Goal: Transaction & Acquisition: Purchase product/service

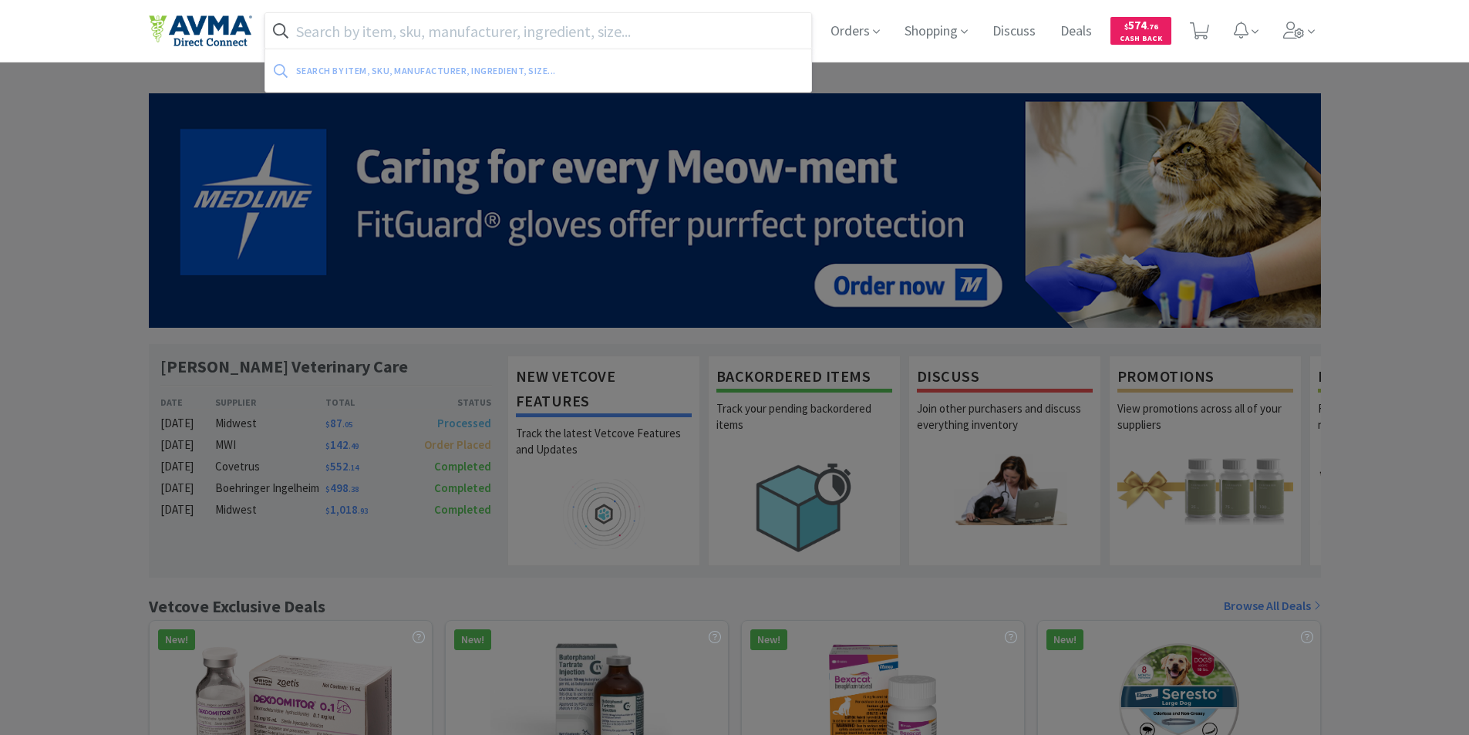
click at [339, 30] on input "text" at bounding box center [538, 30] width 547 height 35
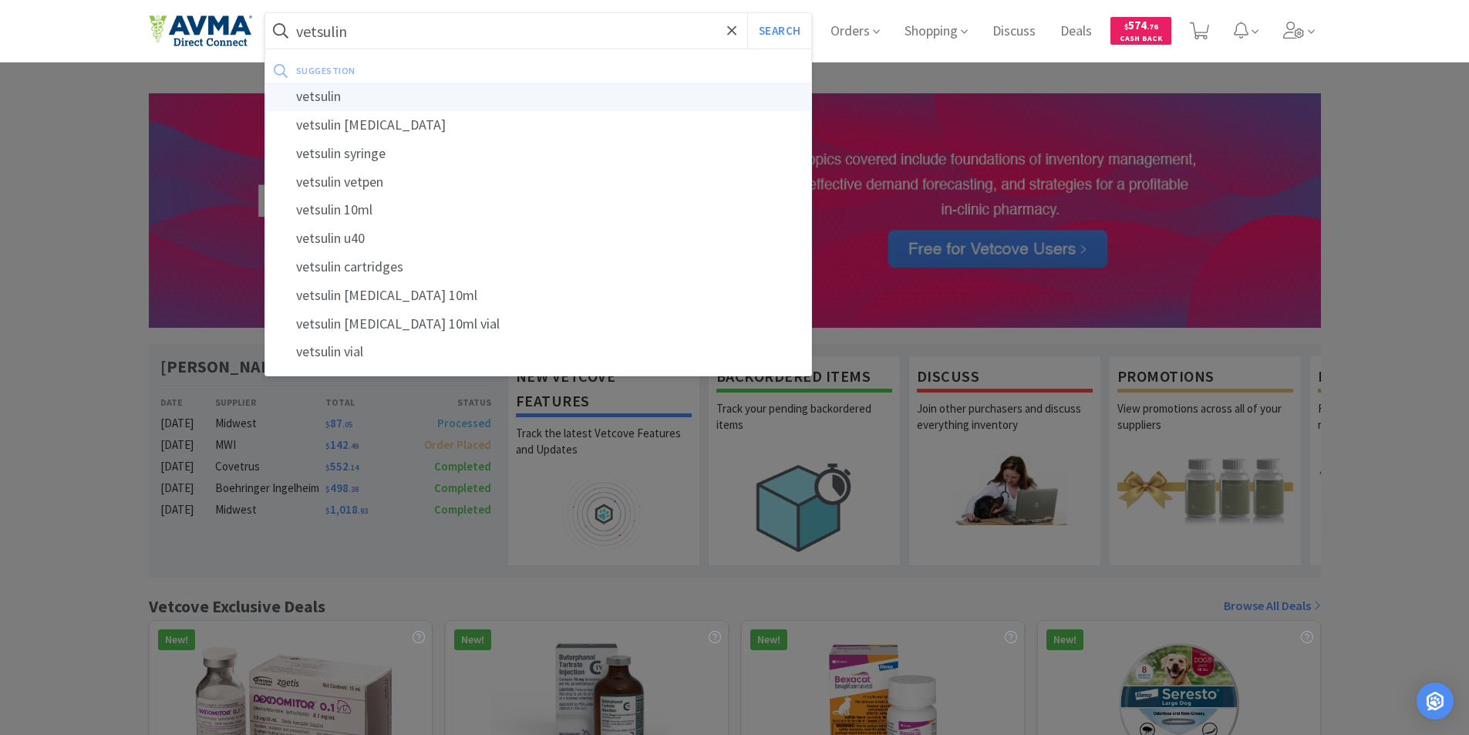
type input "vetsulin"
click at [314, 96] on div "vetsulin" at bounding box center [538, 97] width 547 height 29
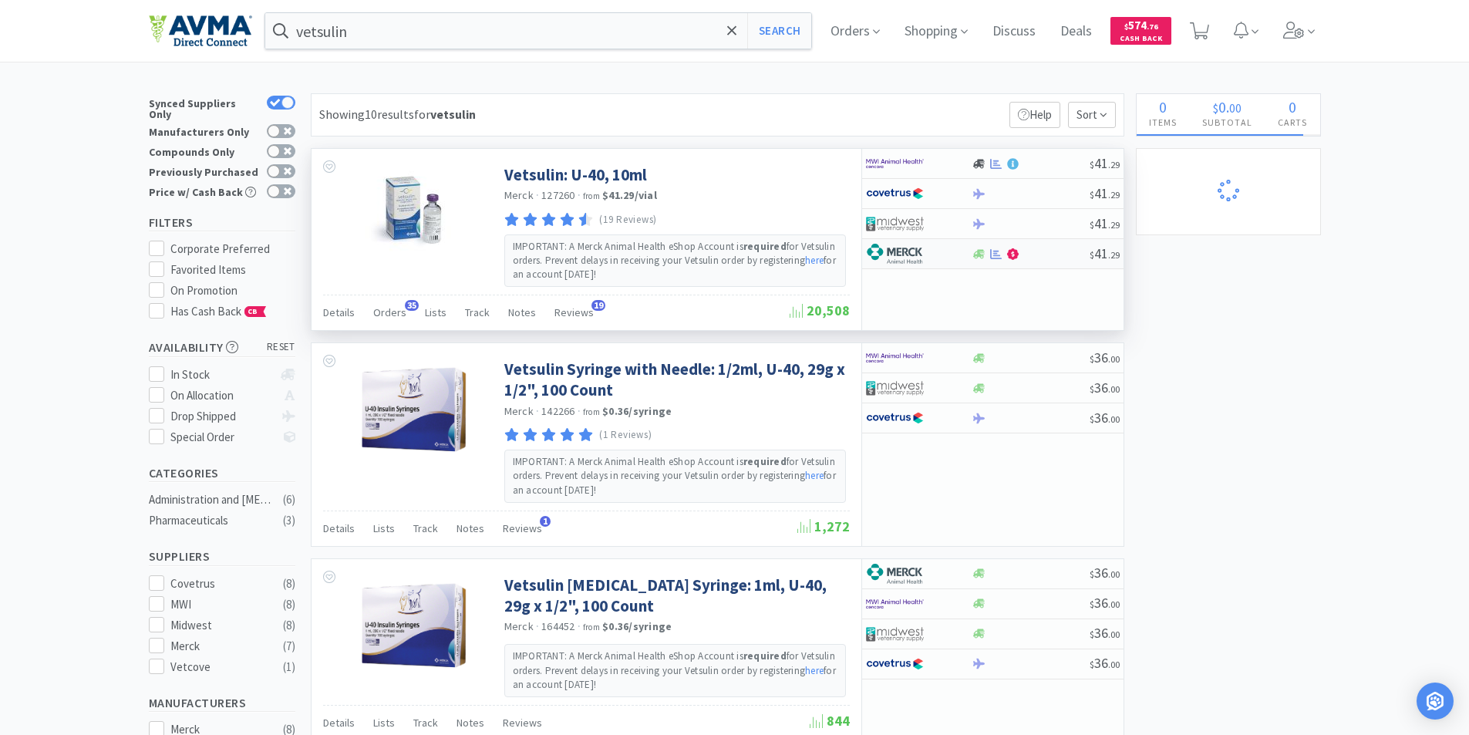
click at [892, 248] on img at bounding box center [895, 253] width 58 height 23
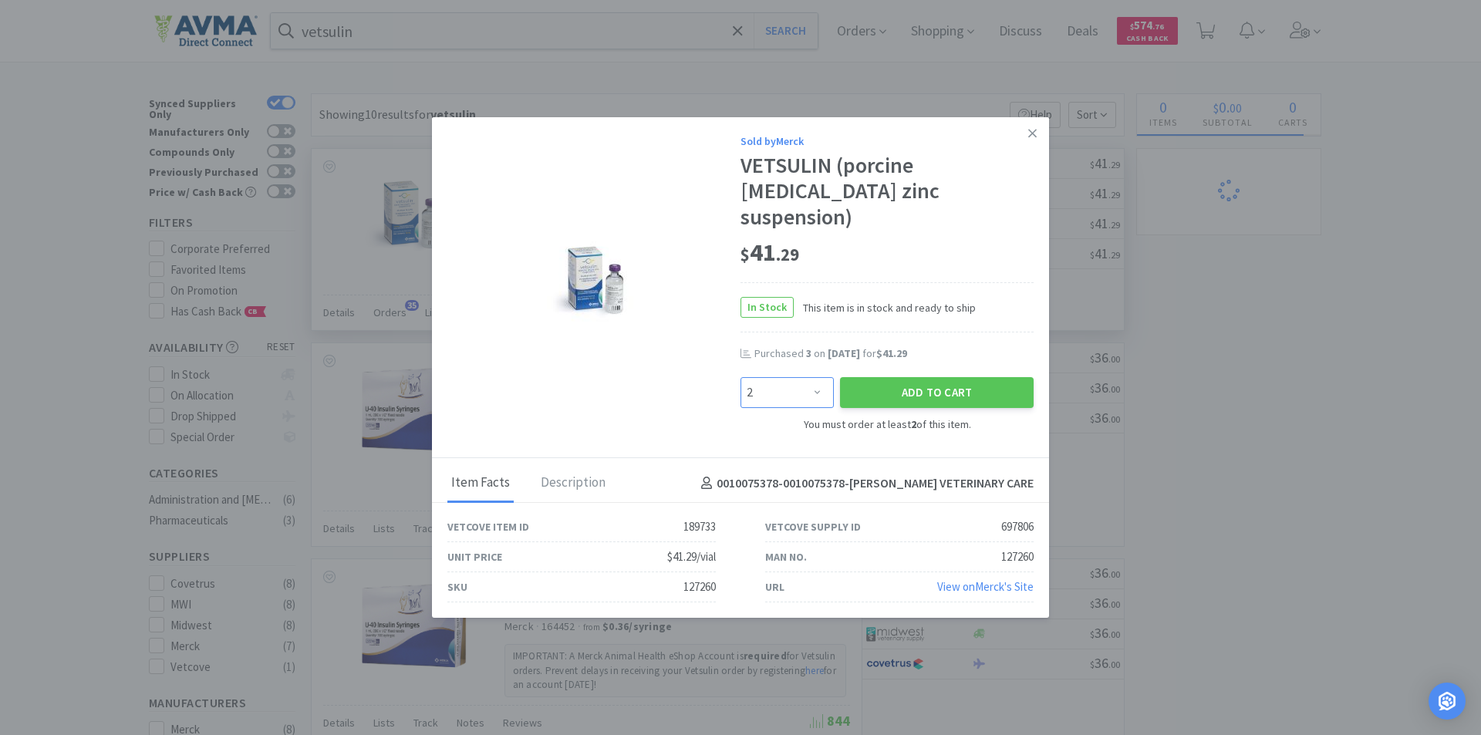
click at [819, 381] on select "Enter Quantity 2 3 4 5 6 7 8 9 10 11 12 13 14 15 16 17 18 19 20 21 Enter Quanti…" at bounding box center [786, 392] width 93 height 31
select select "5"
click at [740, 377] on select "Enter Quantity 2 3 4 5 6 7 8 9 10 11 12 13 14 15 16 17 18 19 20 21 Enter Quanti…" at bounding box center [786, 392] width 93 height 31
click at [925, 377] on button "Add to Cart" at bounding box center [937, 392] width 194 height 31
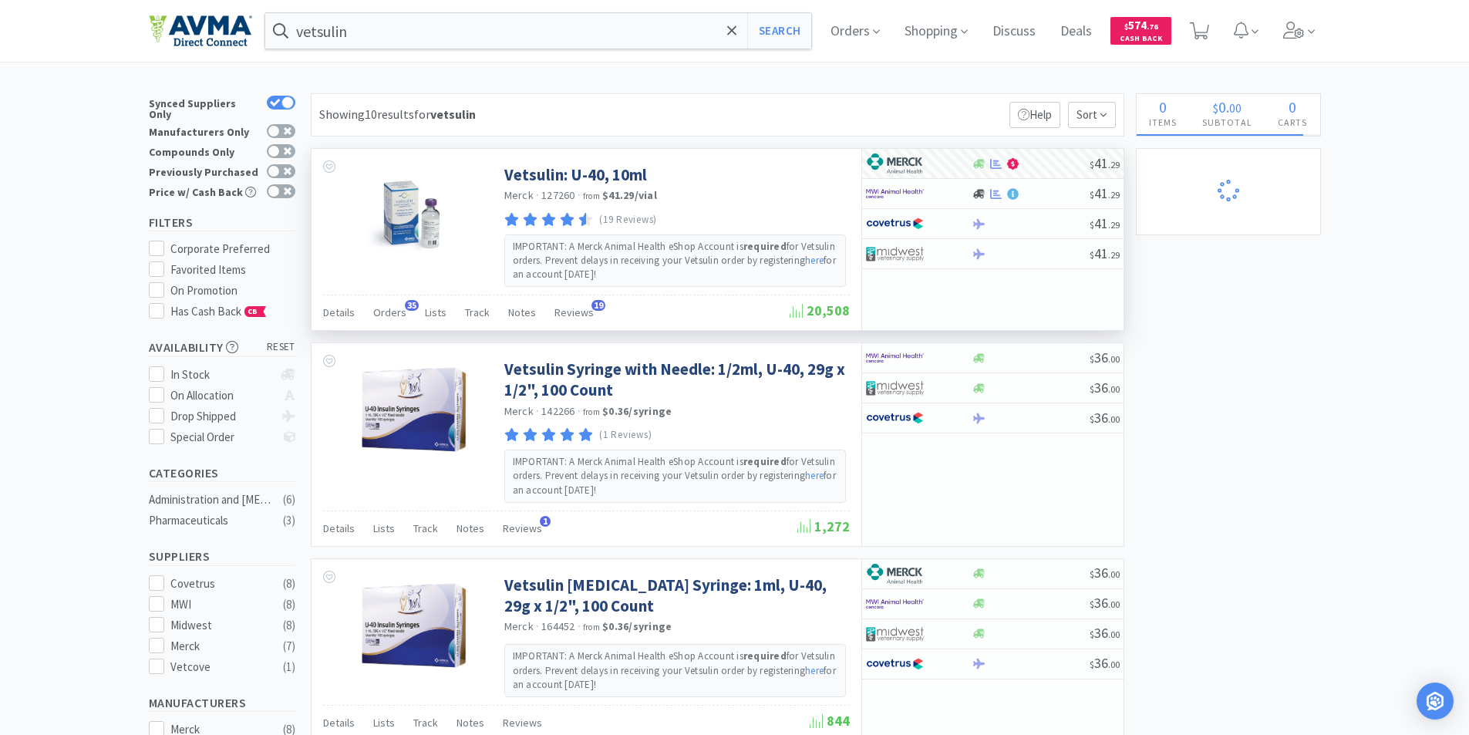
select select "5"
click at [1204, 25] on span "1" at bounding box center [1200, 26] width 5 height 62
select select "5"
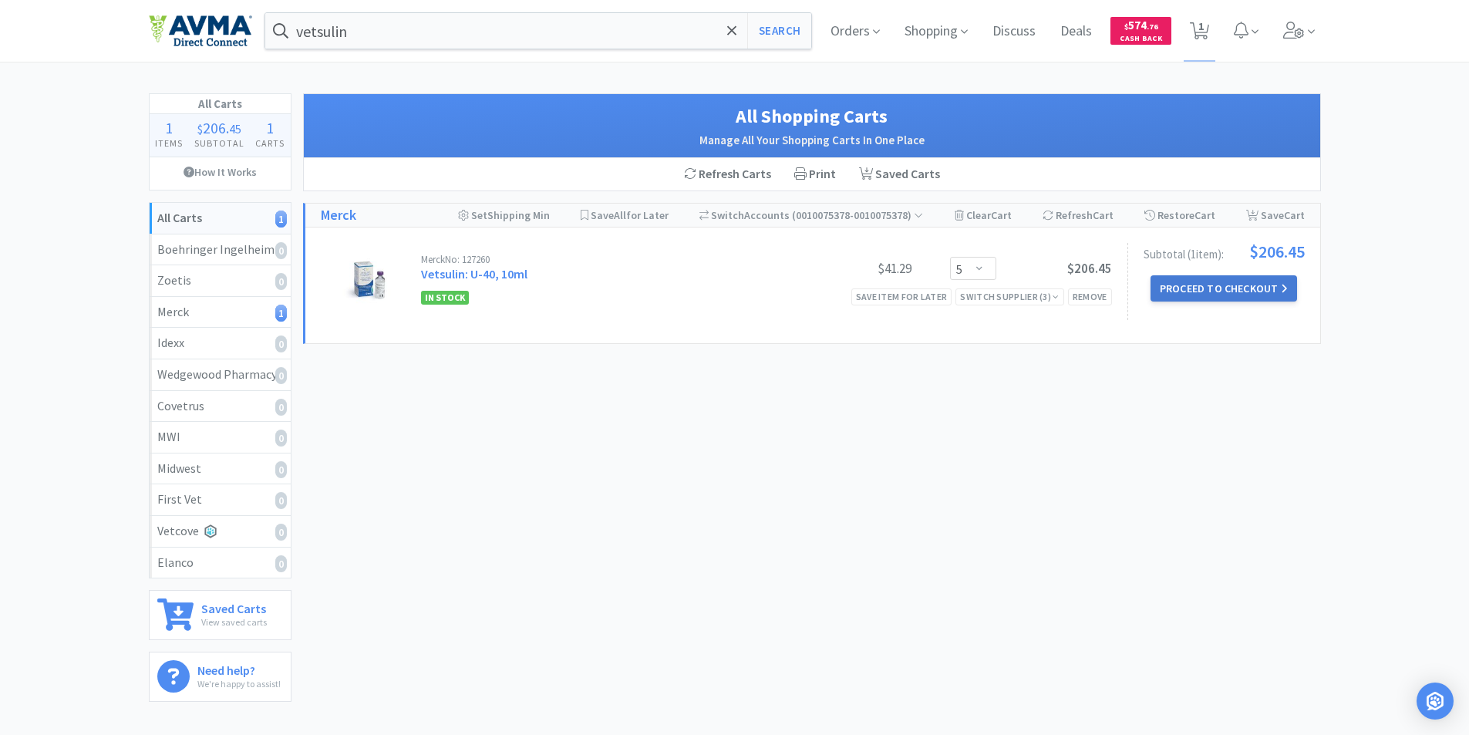
click at [1208, 286] on button "Proceed to Checkout" at bounding box center [1224, 288] width 147 height 26
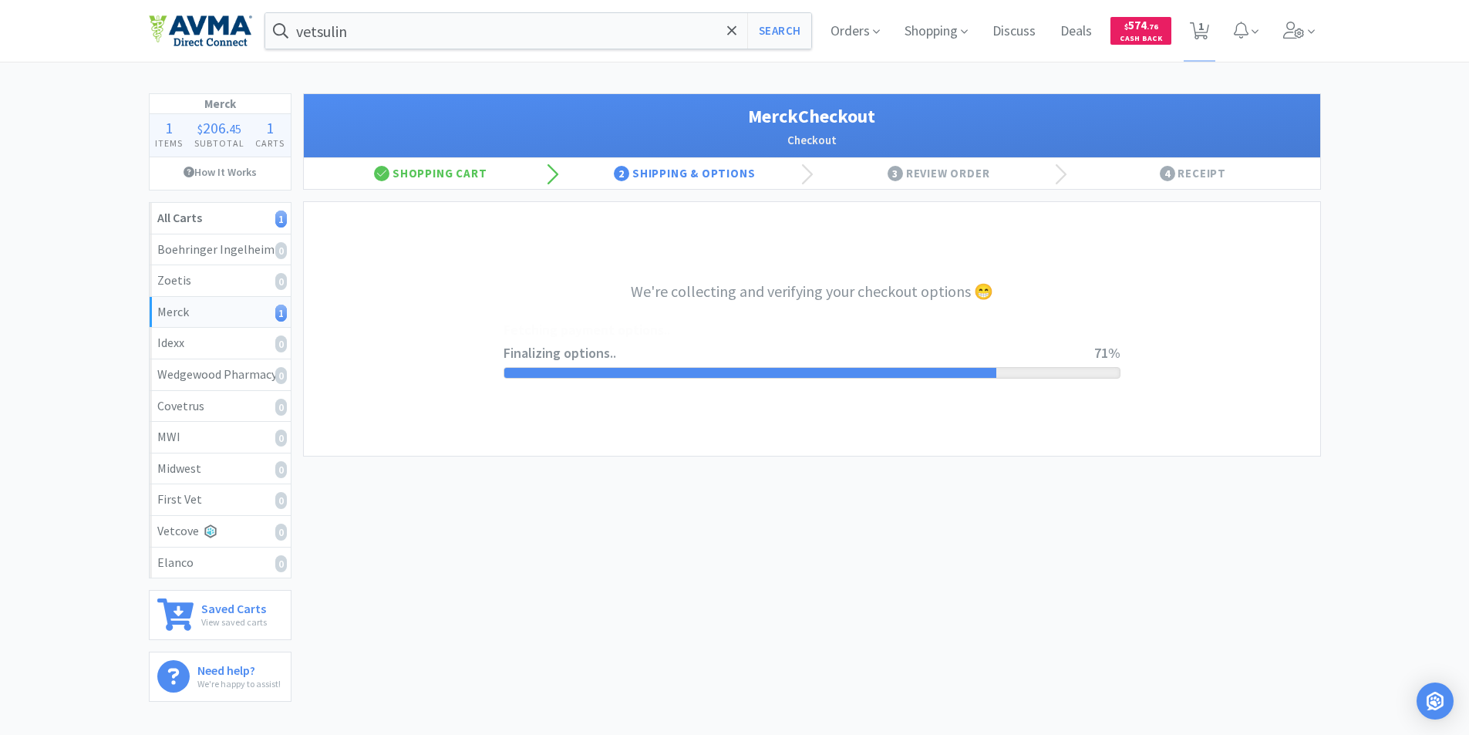
select select "-E803-4466-X8X5G05SCBZY6A"
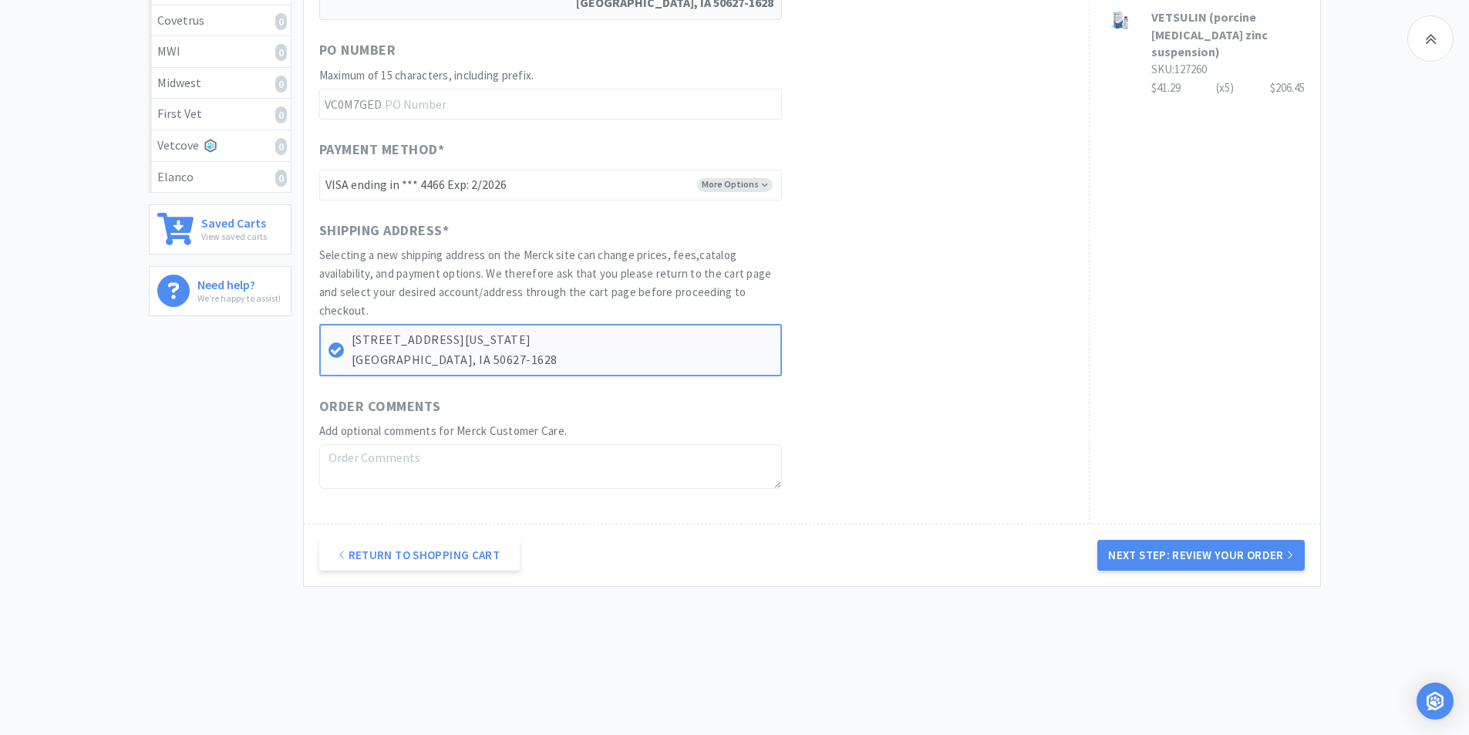
scroll to position [396, 0]
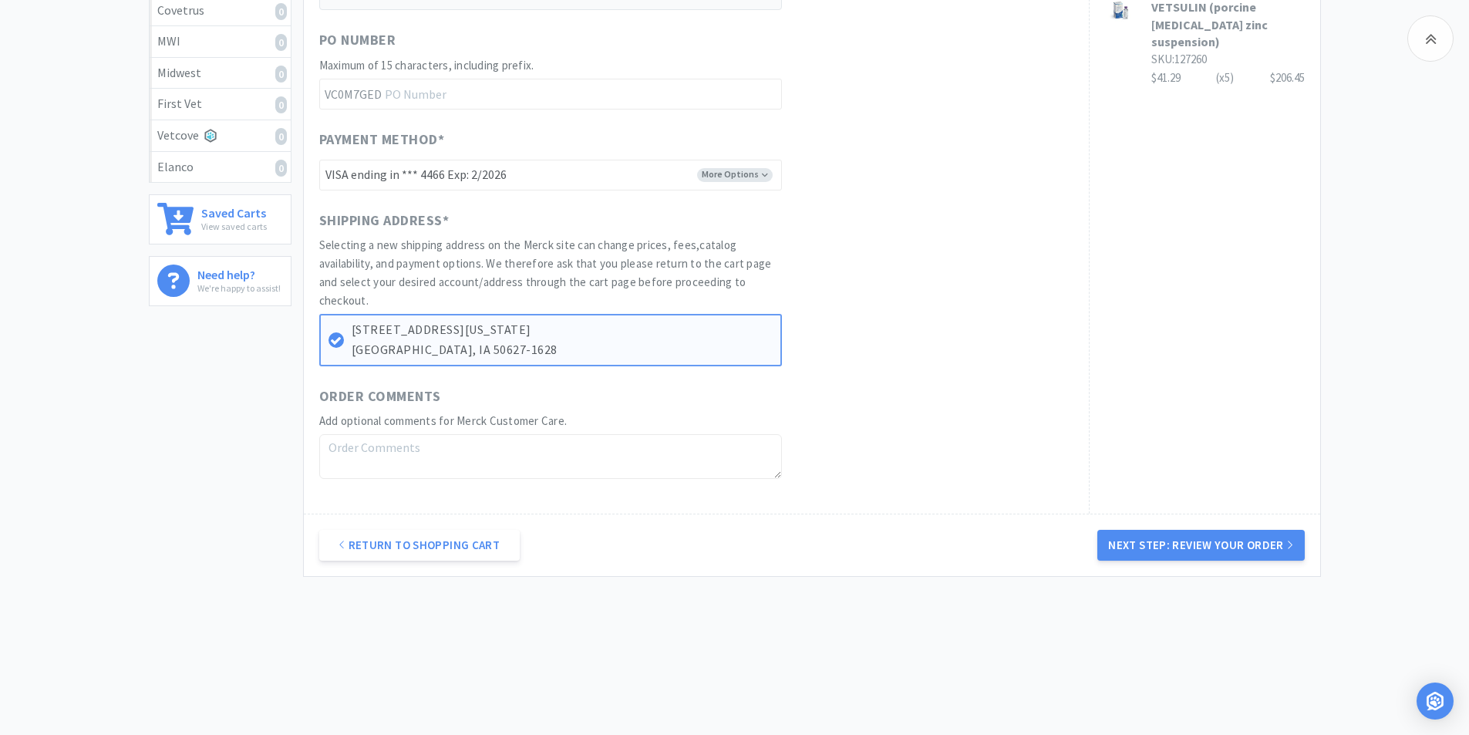
click at [1178, 540] on button "Next Step: Review Your Order" at bounding box center [1200, 545] width 207 height 31
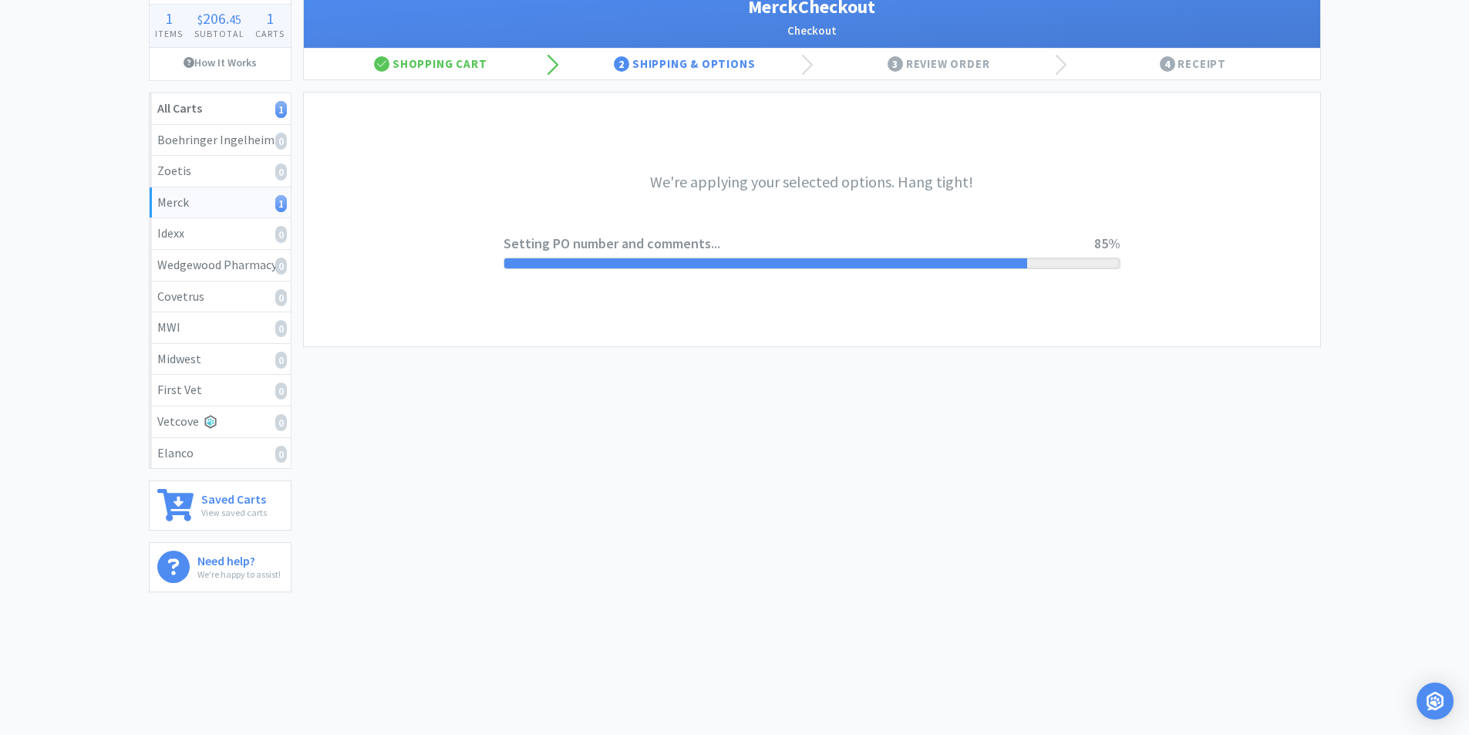
scroll to position [0, 0]
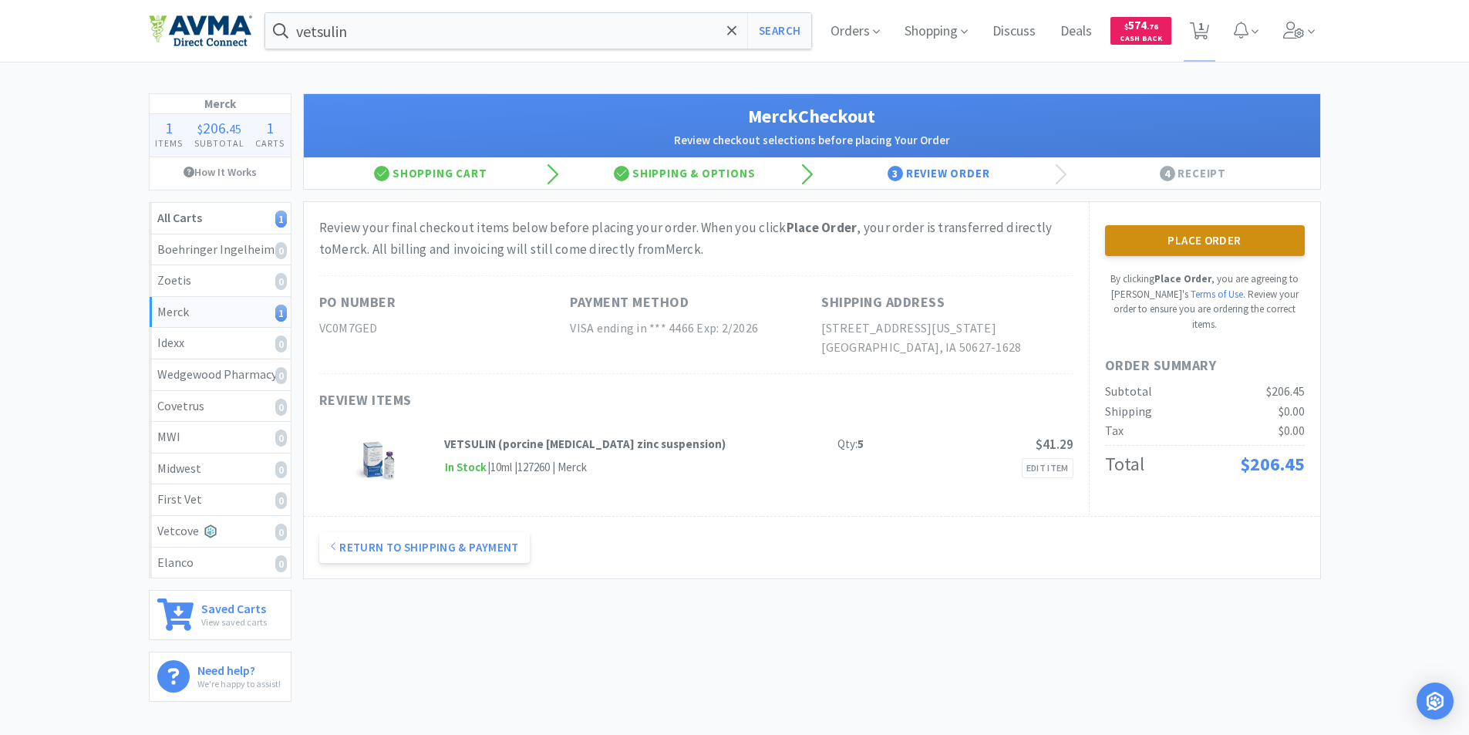
click at [1198, 238] on button "Place Order" at bounding box center [1205, 240] width 200 height 31
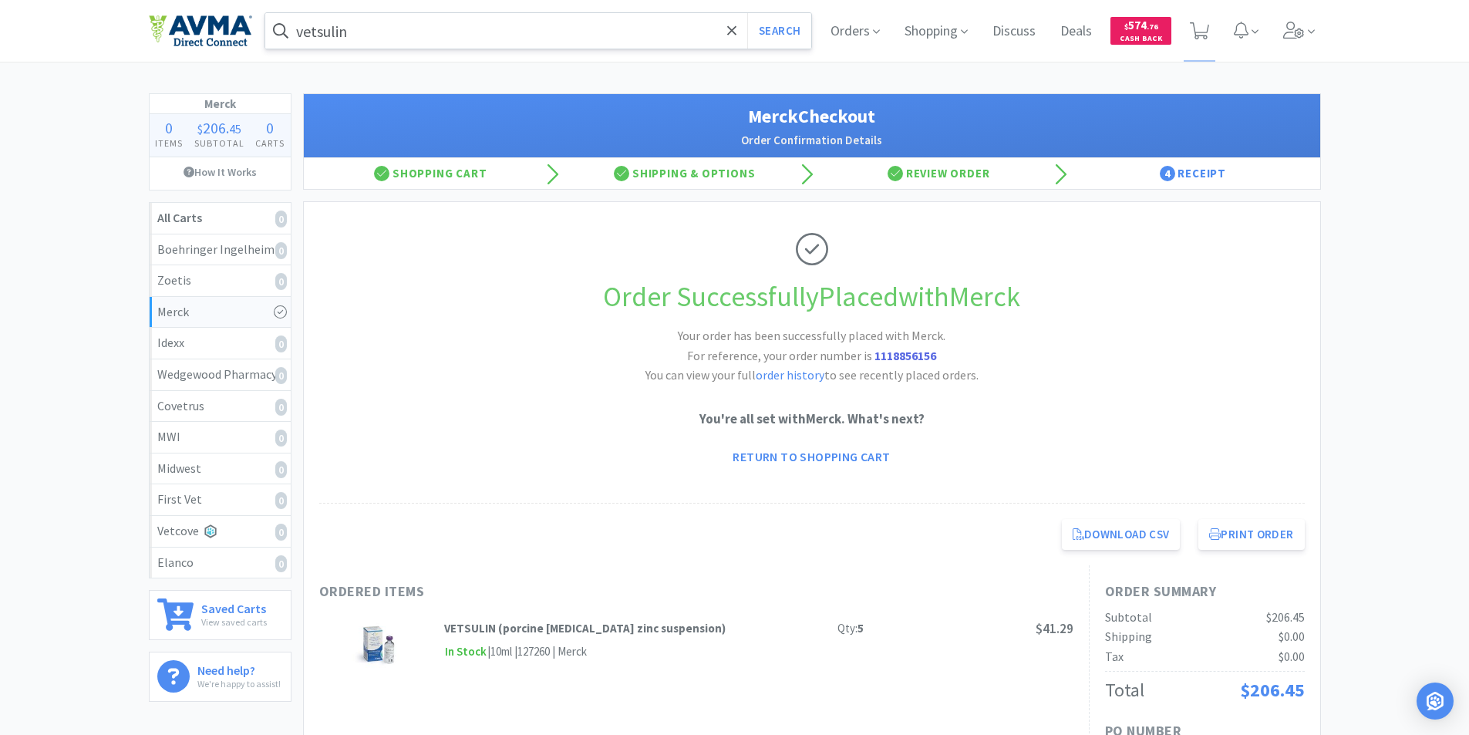
click at [393, 32] on input "vetsulin" at bounding box center [538, 30] width 547 height 35
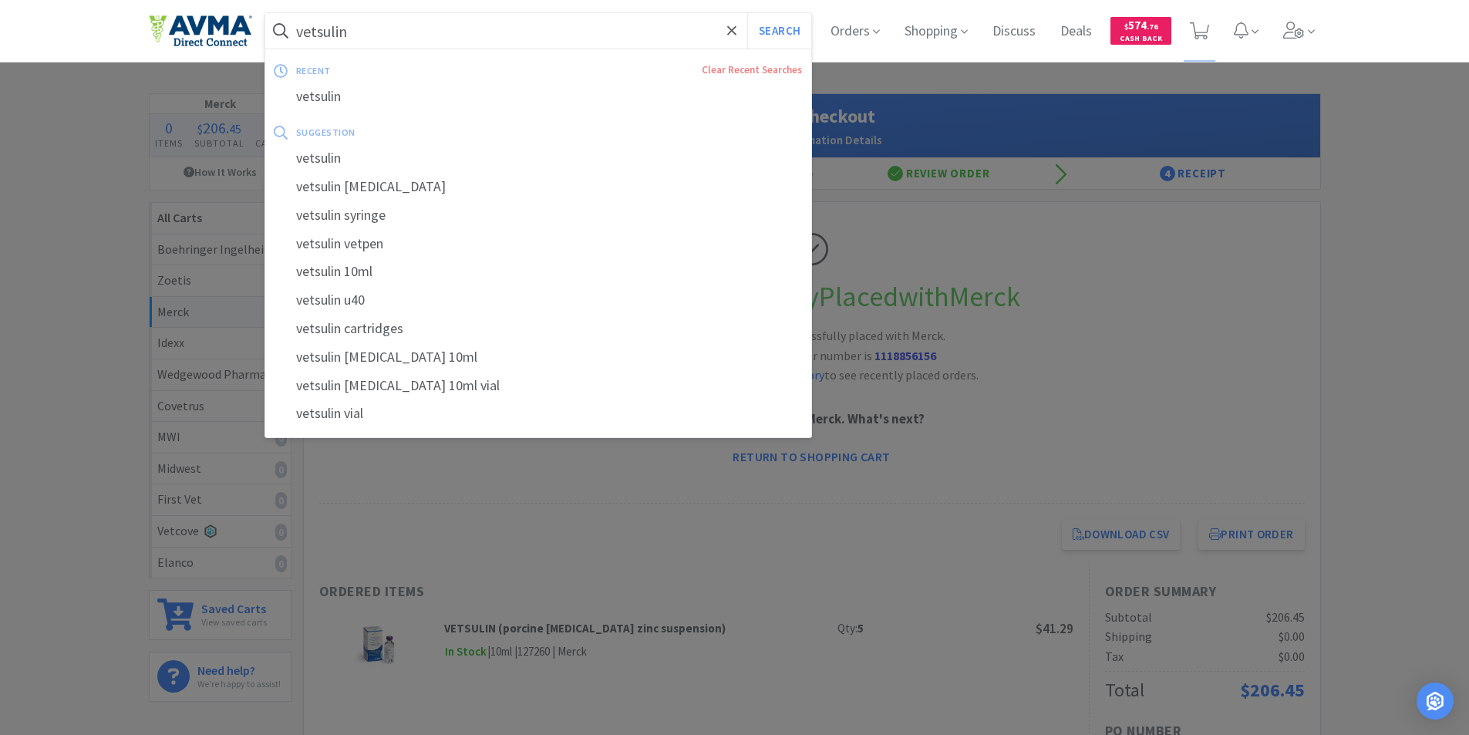
click at [747, 13] on button "Search" at bounding box center [779, 30] width 64 height 35
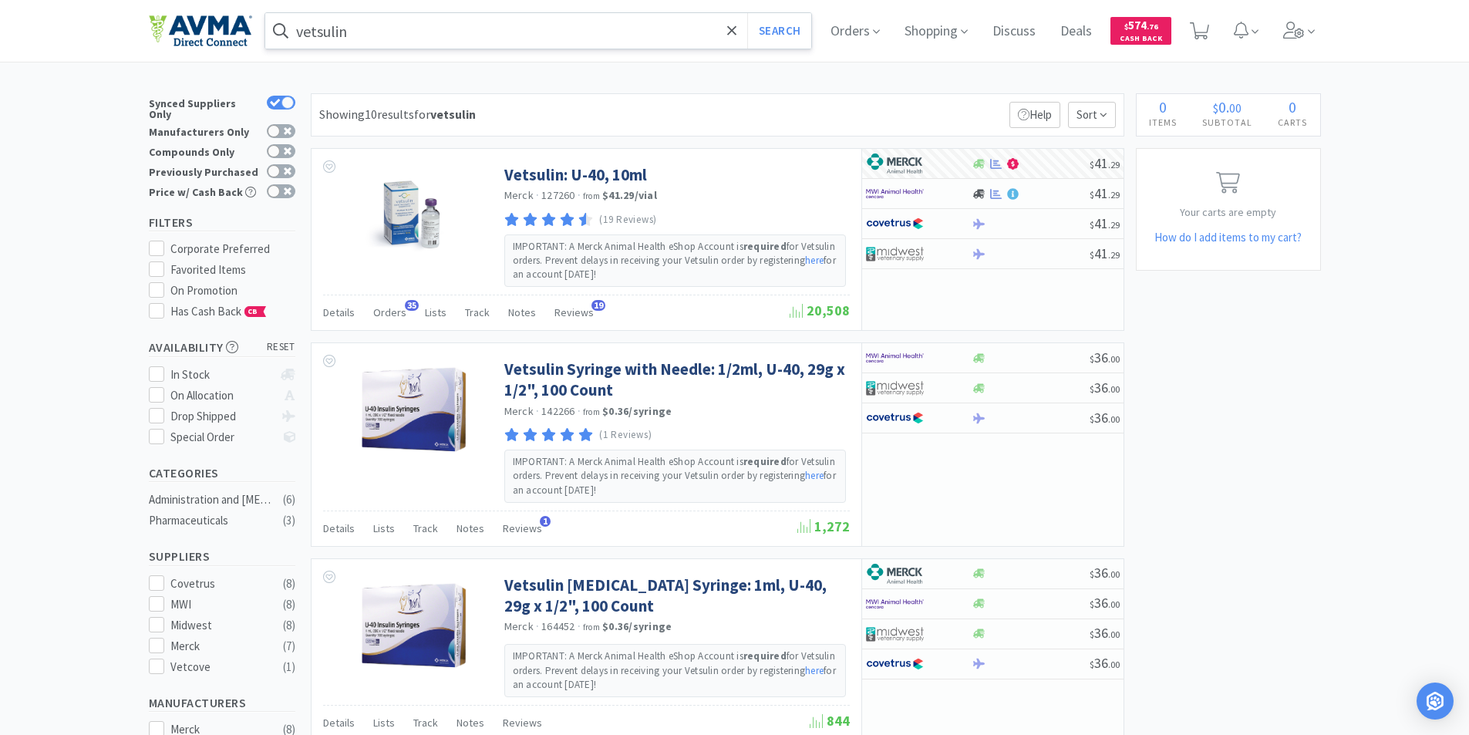
click at [296, 32] on span at bounding box center [280, 31] width 31 height 25
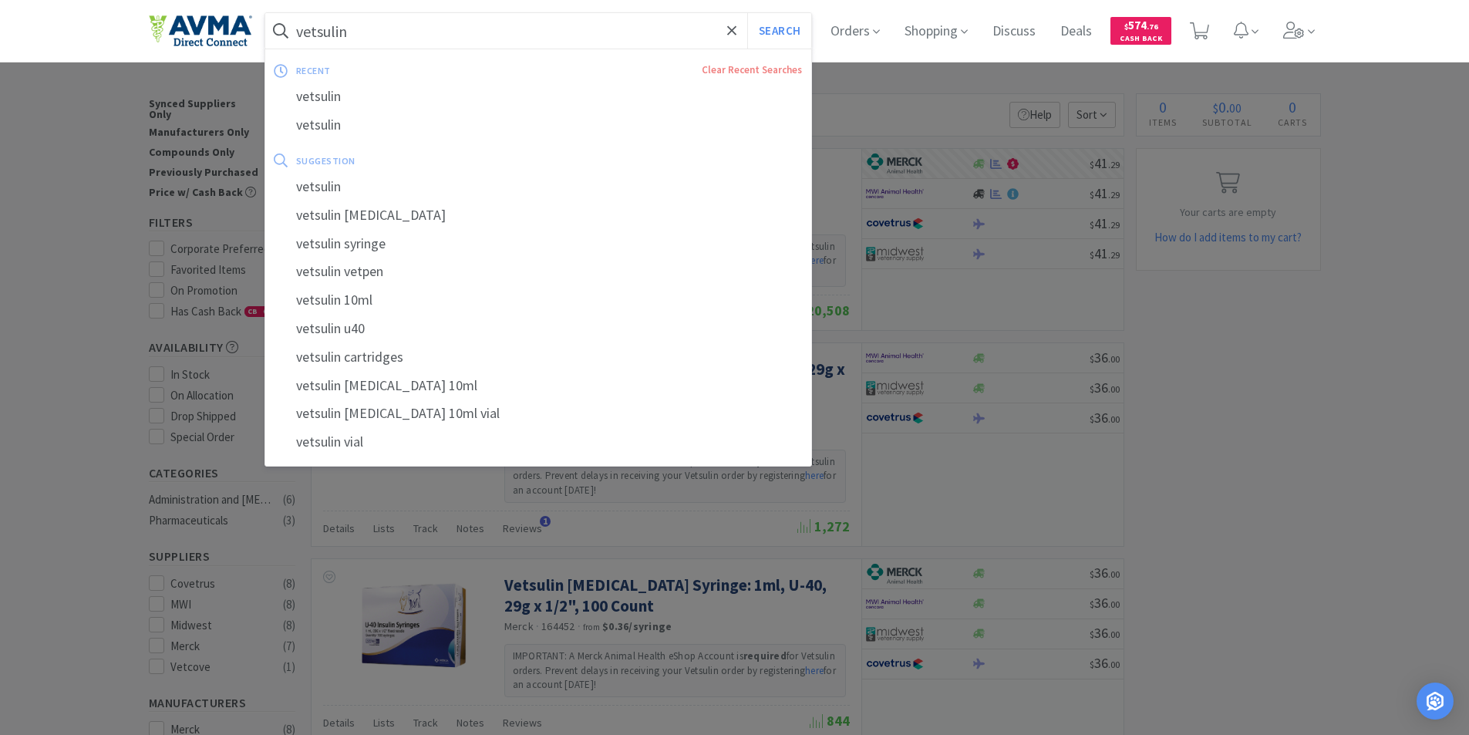
click at [304, 28] on input "vetsulin" at bounding box center [538, 30] width 547 height 35
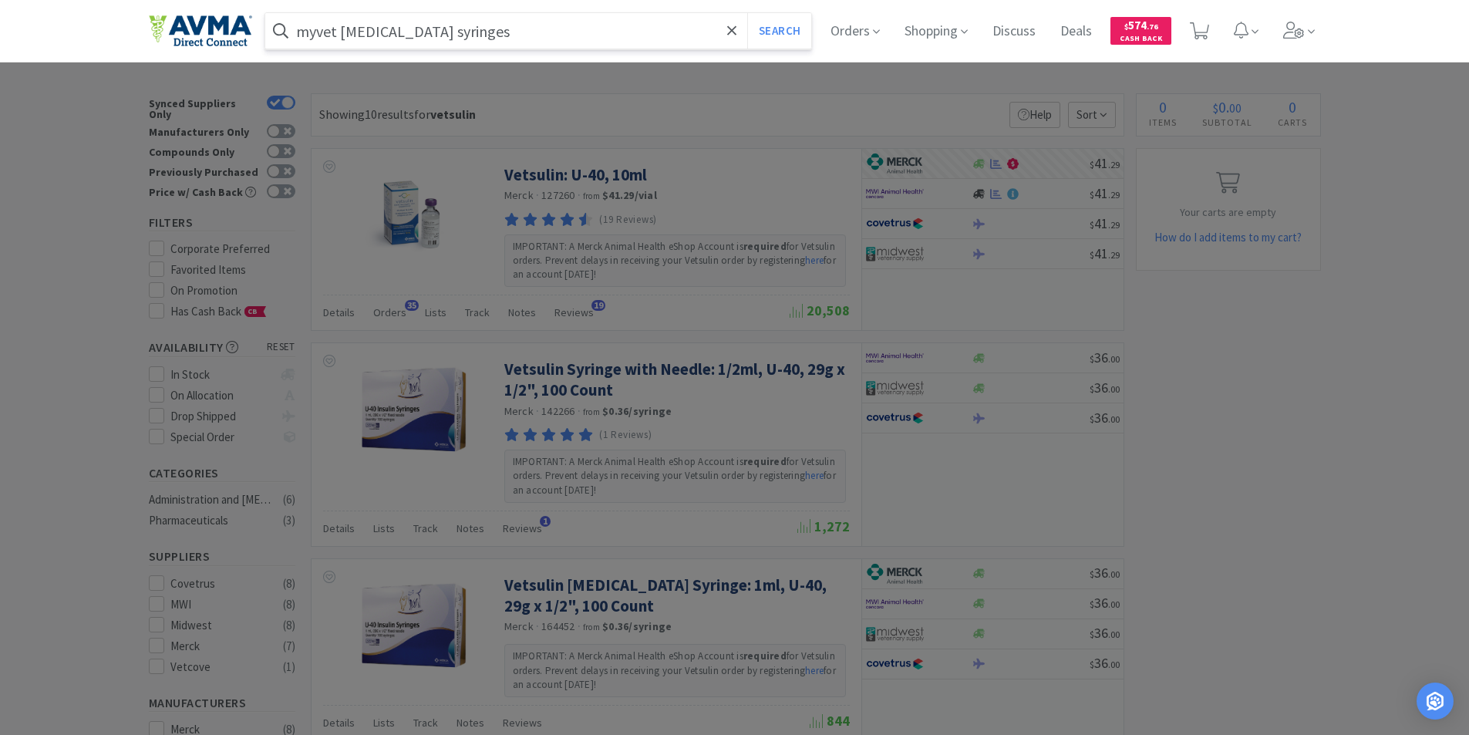
click at [747, 13] on button "Search" at bounding box center [779, 30] width 64 height 35
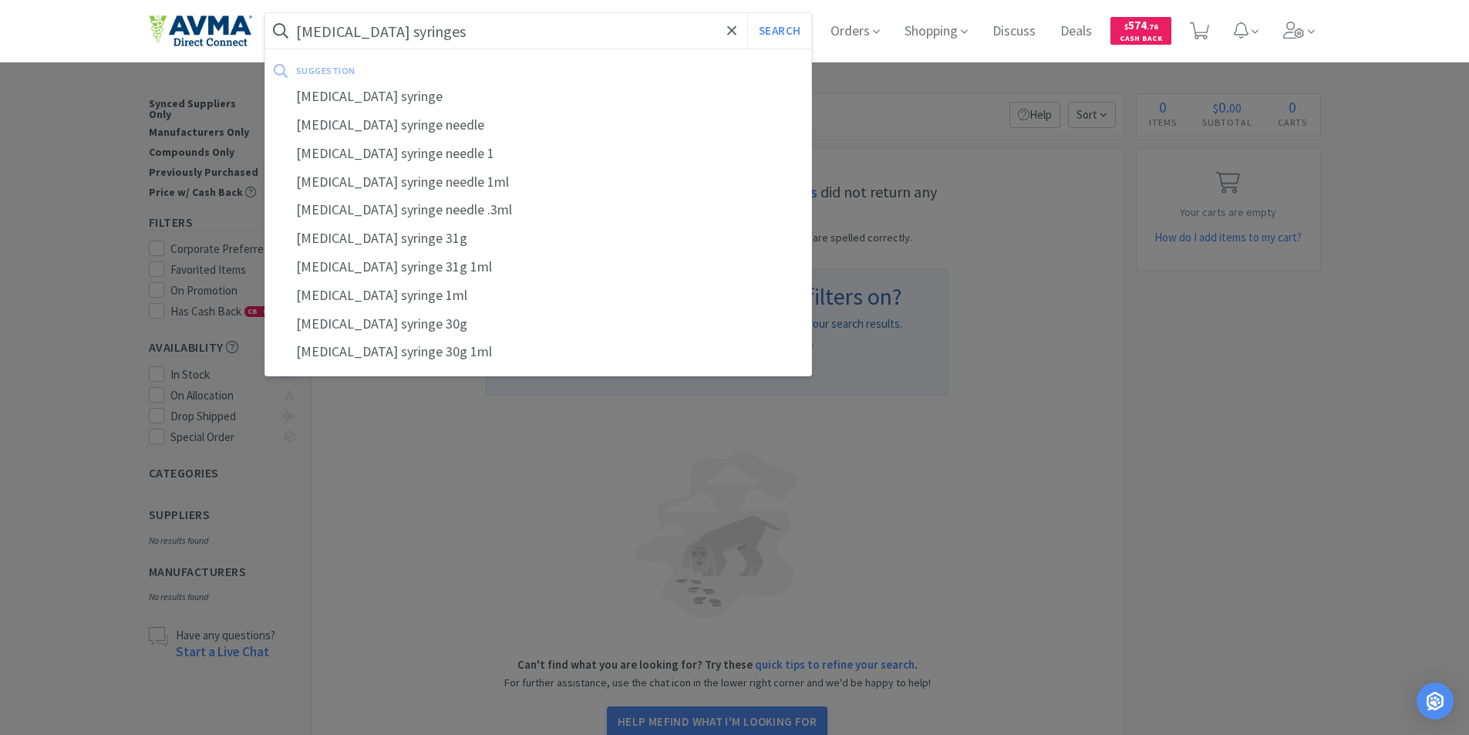
type input "[MEDICAL_DATA] syringes"
click at [747, 13] on button "Search" at bounding box center [779, 30] width 64 height 35
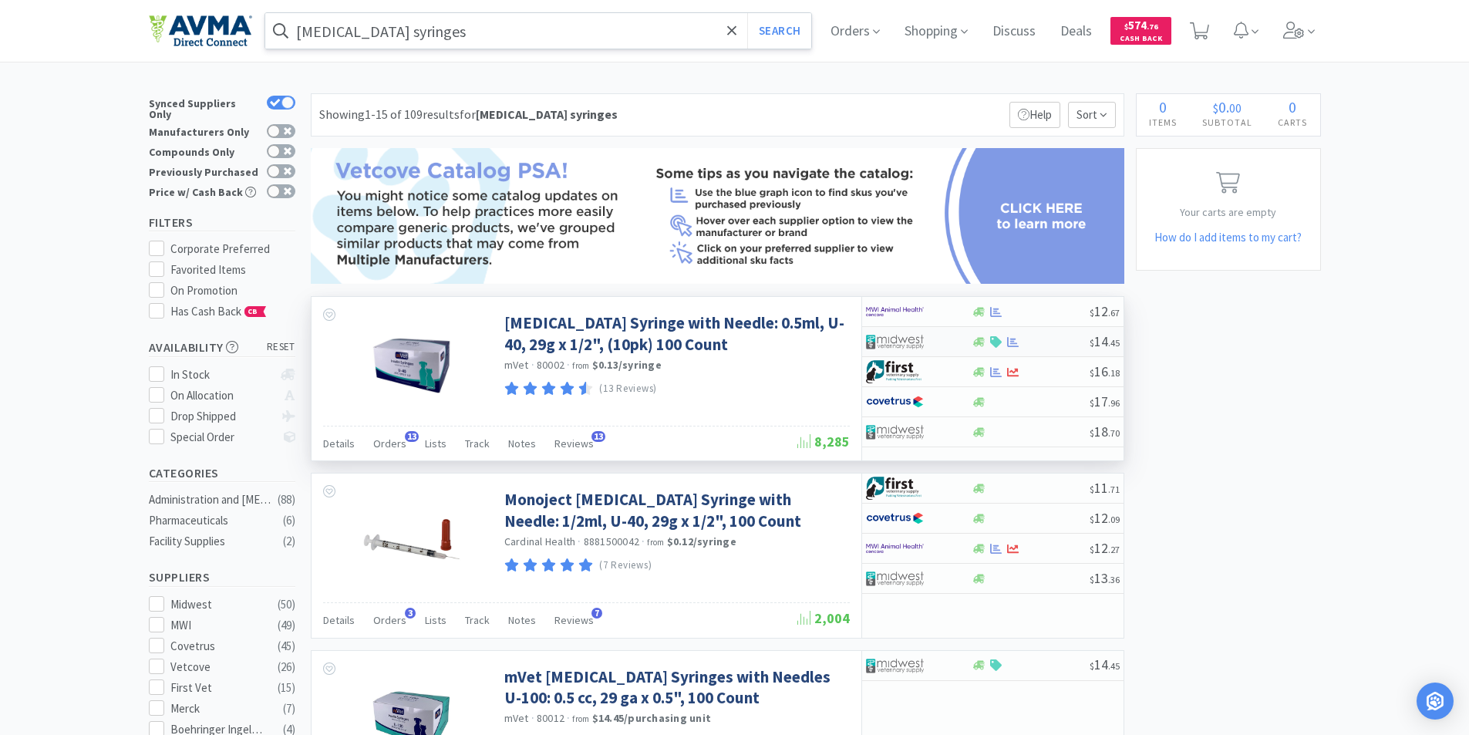
click at [893, 338] on img at bounding box center [895, 341] width 58 height 23
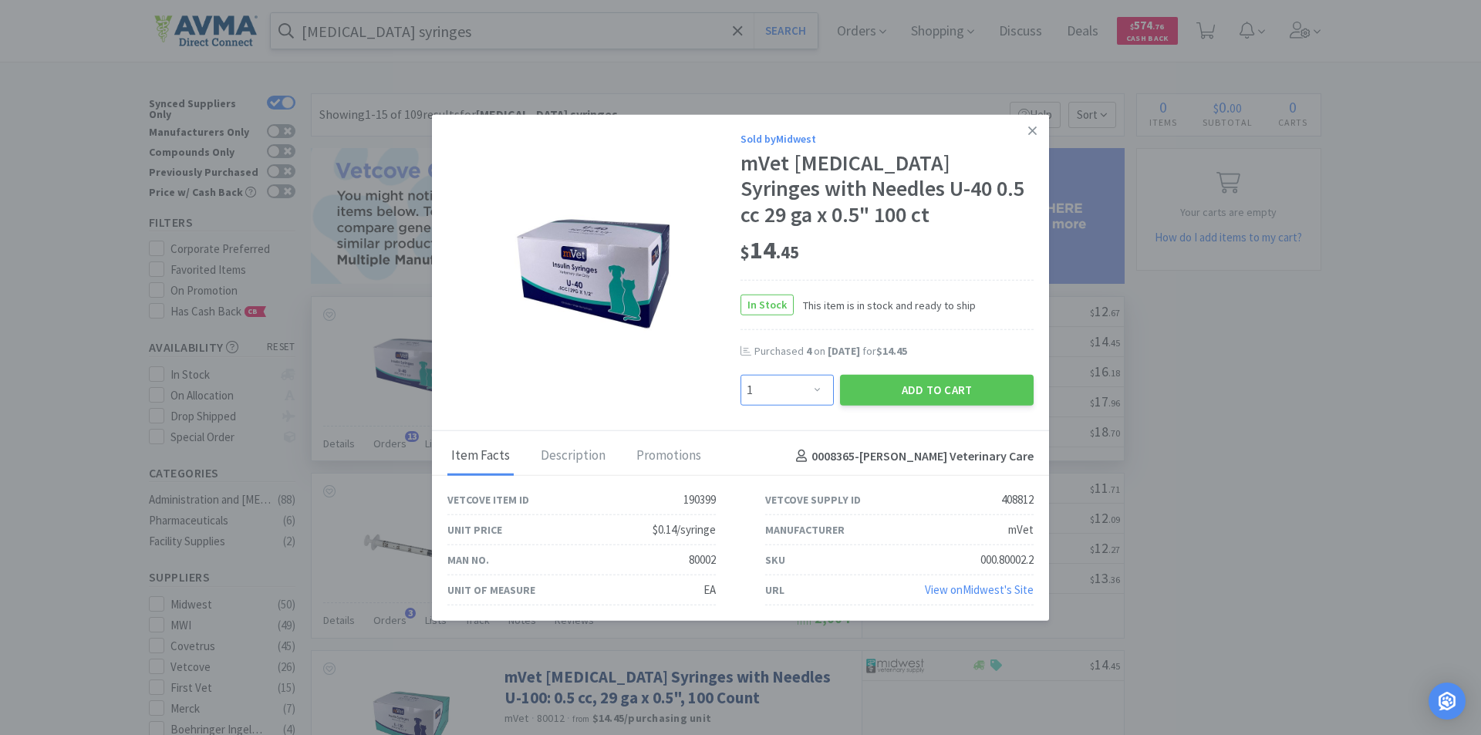
click at [814, 388] on select "Enter Quantity 1 2 3 4 5 6 7 8 9 10 11 12 13 14 15 16 17 18 19 20 Enter Quantity" at bounding box center [786, 390] width 93 height 31
select select "4"
click at [740, 375] on select "Enter Quantity 1 2 3 4 5 6 7 8 9 10 11 12 13 14 15 16 17 18 19 20 Enter Quantity" at bounding box center [786, 390] width 93 height 31
click at [913, 388] on button "Add to Cart" at bounding box center [937, 390] width 194 height 31
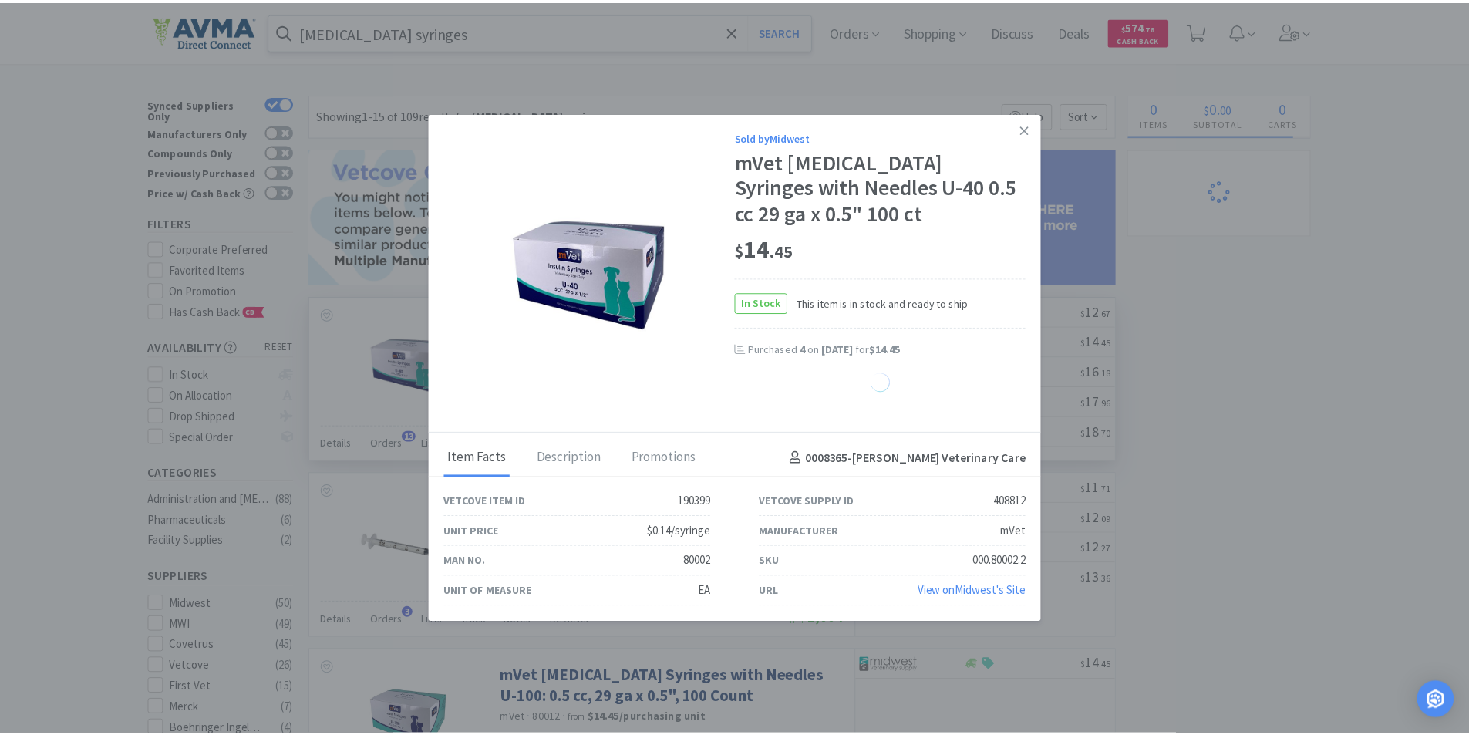
select select "4"
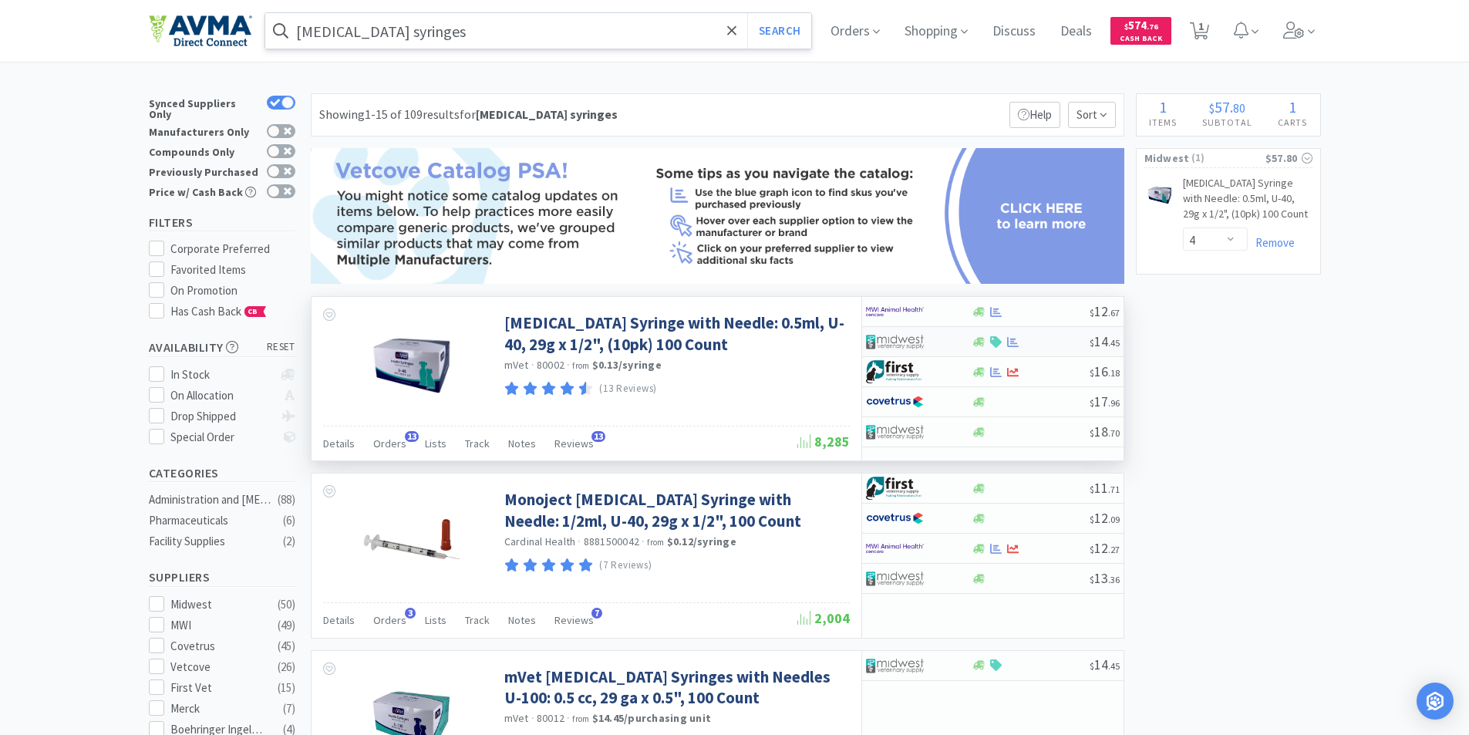
click at [889, 339] on img at bounding box center [895, 341] width 58 height 23
select select "1"
click at [901, 344] on img at bounding box center [895, 341] width 58 height 23
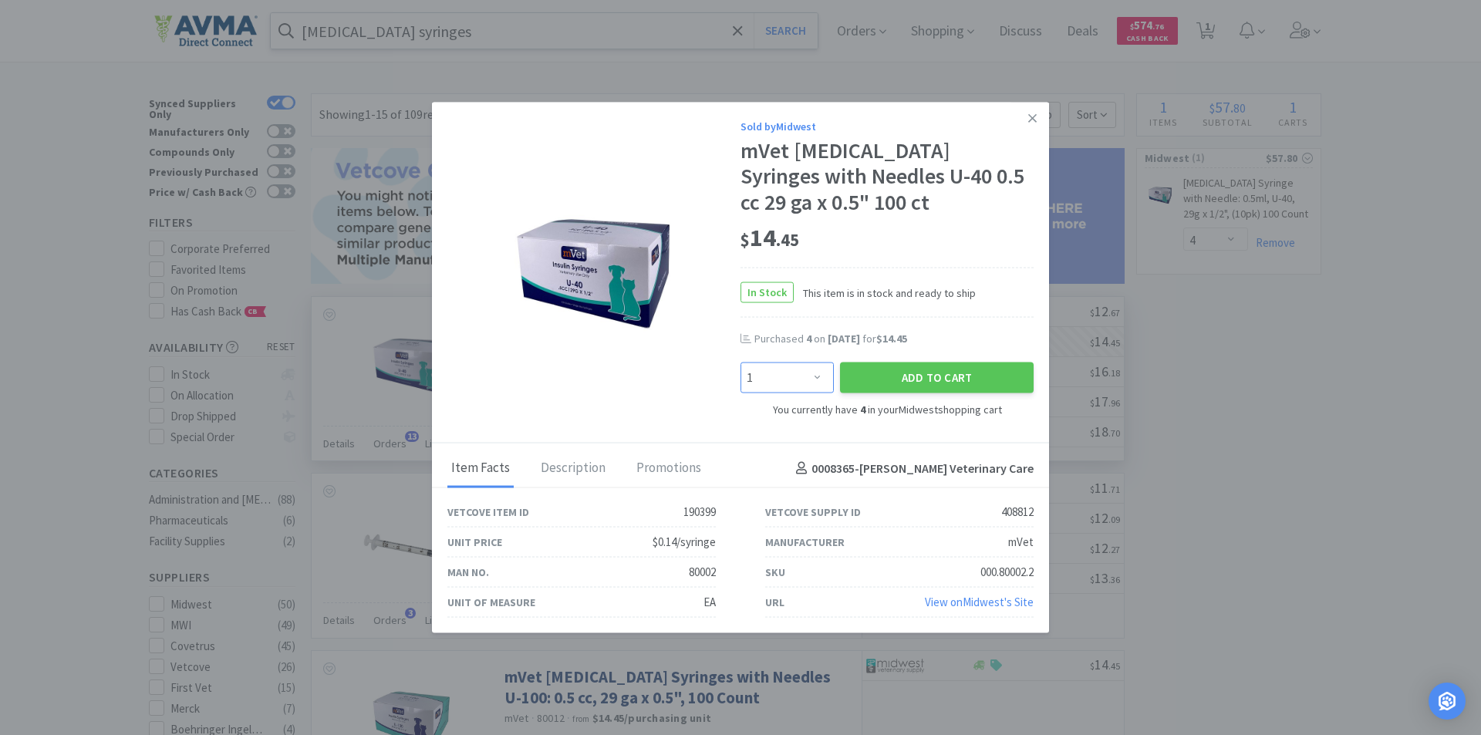
click at [822, 376] on select "Enter Quantity 1 2 3 4 5 6 7 8 9 10 11 12 13 14 15 16 17 18 19 20 Enter Quantity" at bounding box center [786, 377] width 93 height 31
select select "4"
click at [740, 362] on select "Enter Quantity 1 2 3 4 5 6 7 8 9 10 11 12 13 14 15 16 17 18 19 20 Enter Quantity" at bounding box center [786, 377] width 93 height 31
click at [923, 375] on button "Add to Cart" at bounding box center [937, 377] width 194 height 31
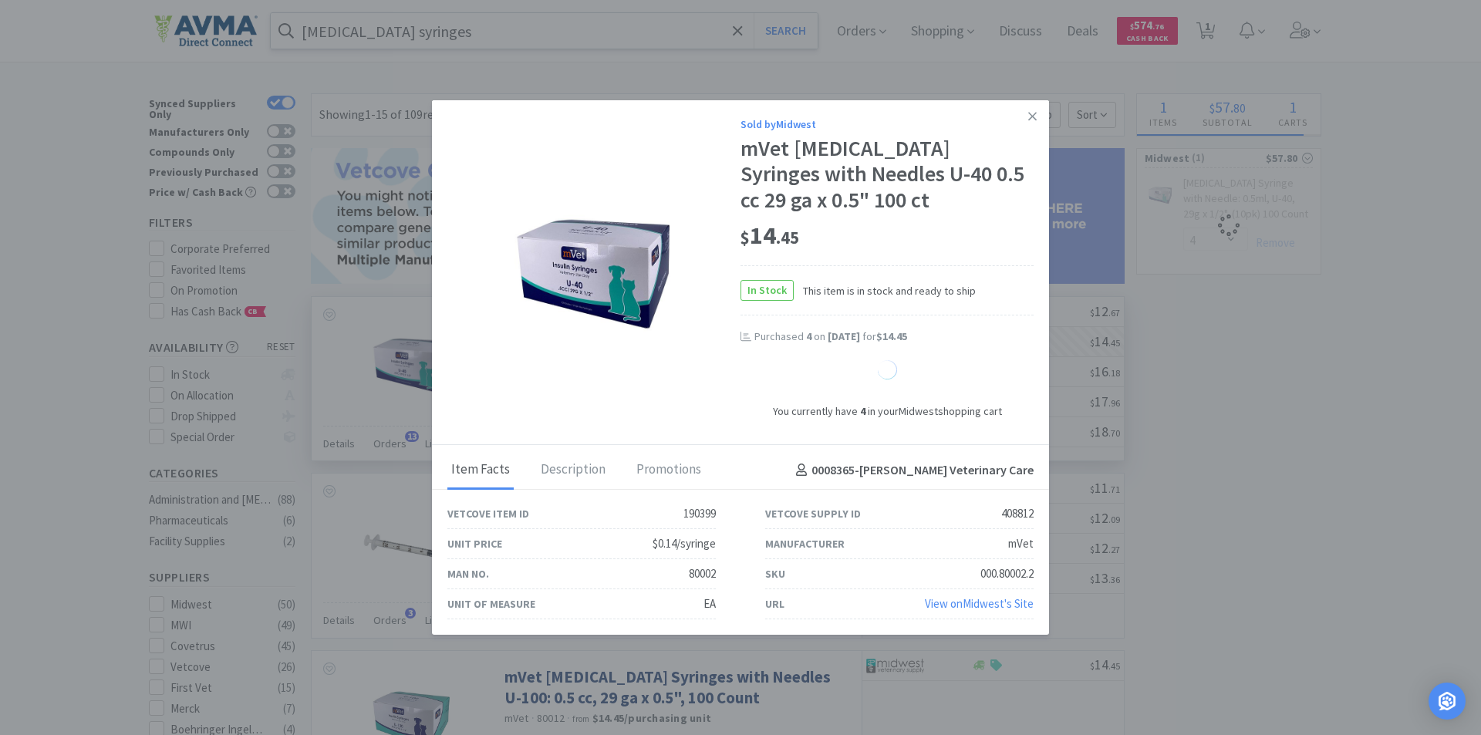
select select "8"
